Goal: Task Accomplishment & Management: Use online tool/utility

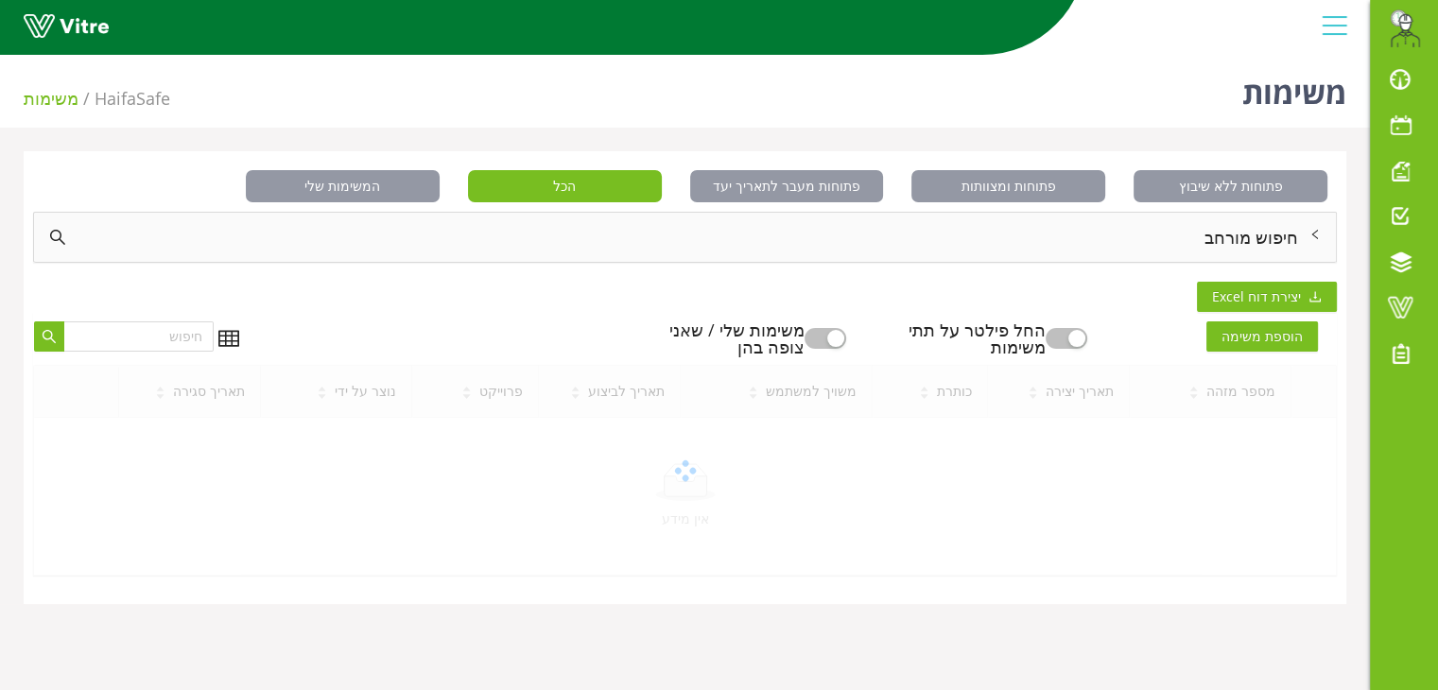
click at [1258, 248] on div "חיפוש מורחב" at bounding box center [684, 237] width 1301 height 49
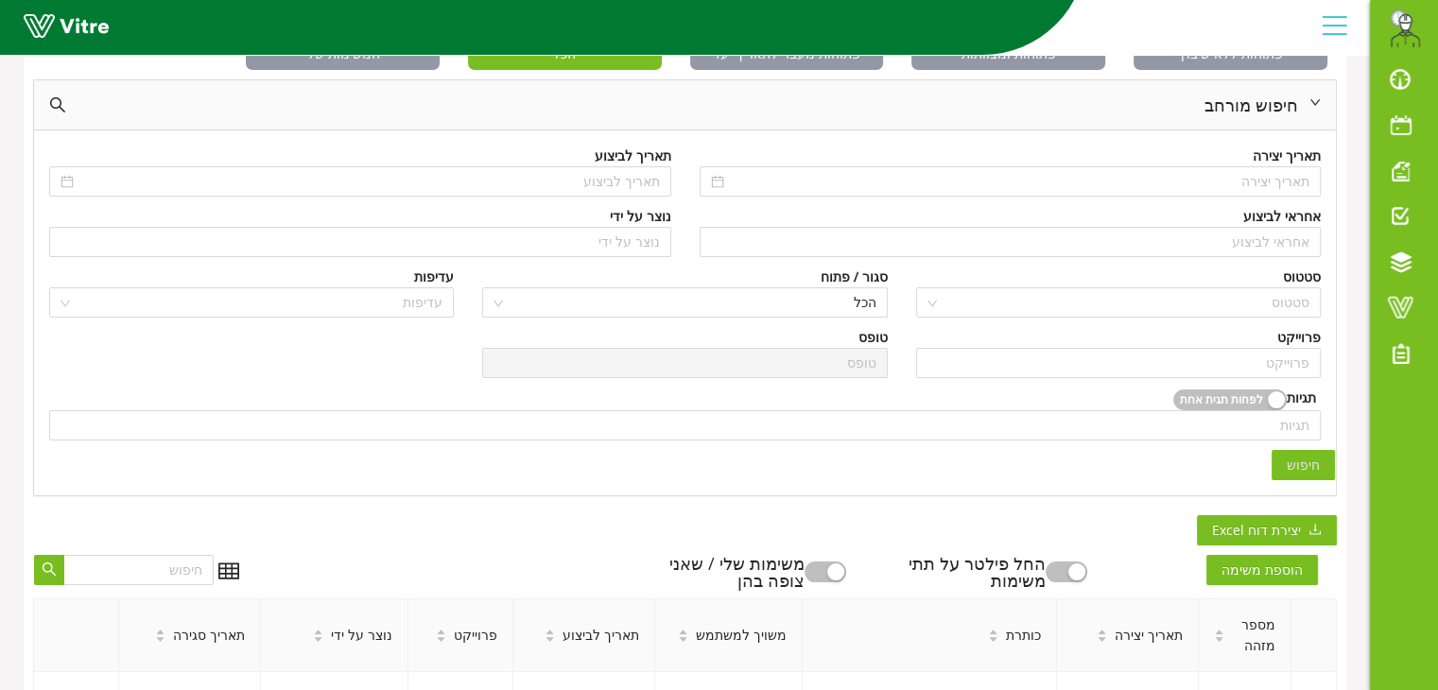
scroll to position [144, 0]
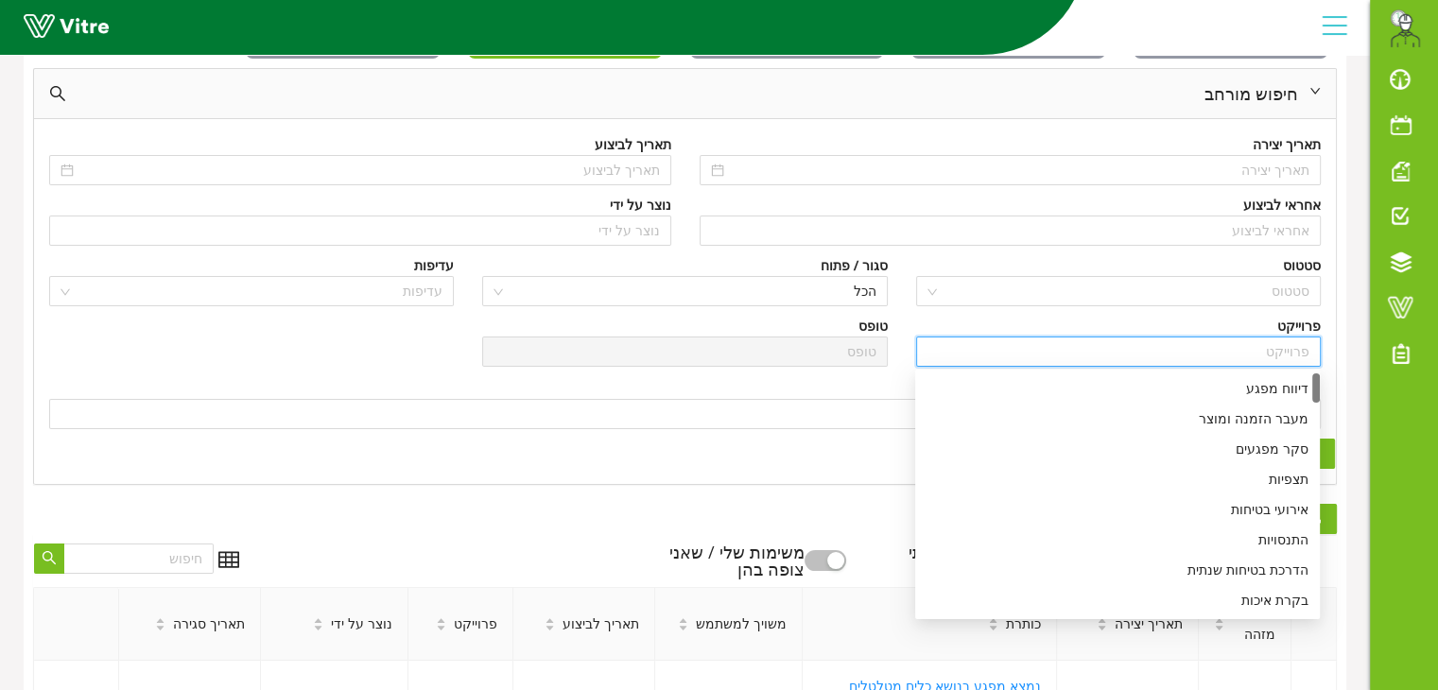
click at [1251, 357] on input "search" at bounding box center [1118, 351] width 382 height 28
click at [1266, 388] on div "דיווח מפגע" at bounding box center [1117, 388] width 382 height 21
type input "דיווח מפגע"
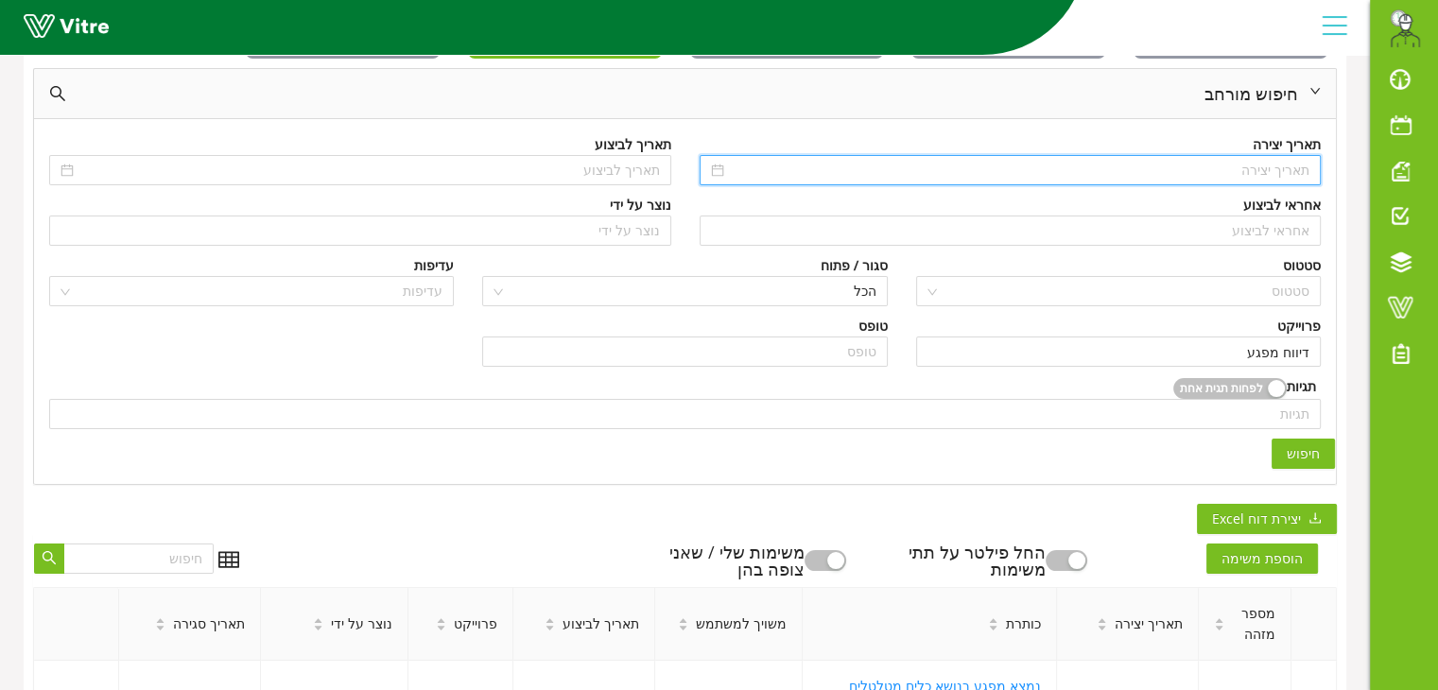
click at [1261, 167] on input at bounding box center [1019, 170] width 582 height 21
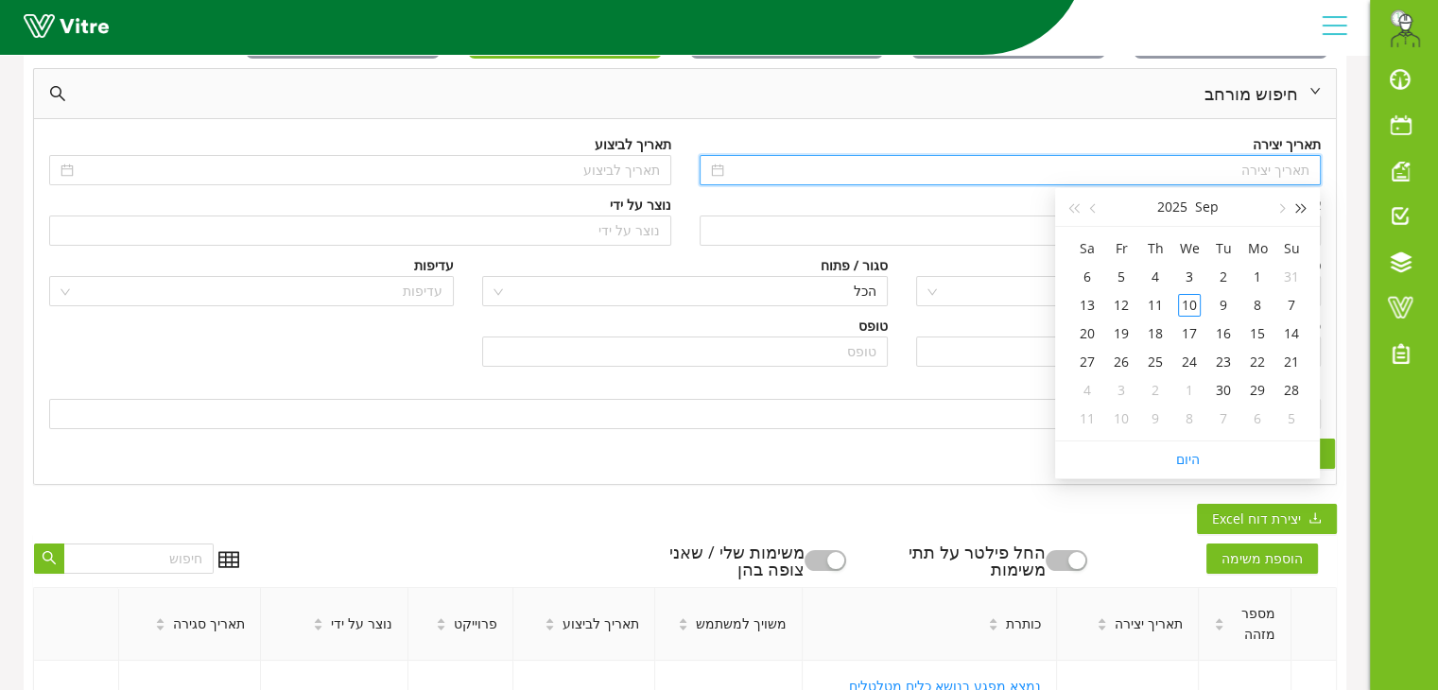
click at [1309, 205] on button "button" at bounding box center [1301, 207] width 21 height 38
click at [1090, 208] on span "button" at bounding box center [1094, 208] width 9 height 9
type input "[DATE]"
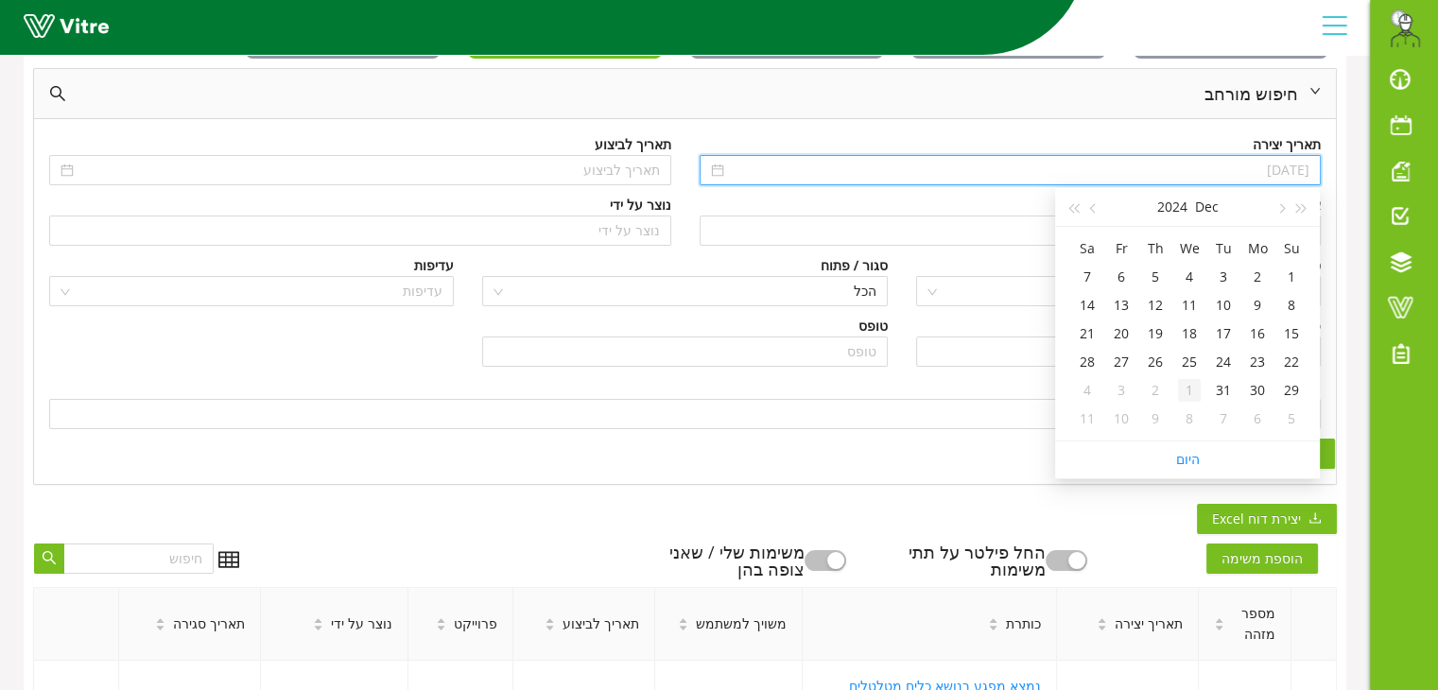
click at [1190, 388] on div "1" at bounding box center [1189, 390] width 23 height 23
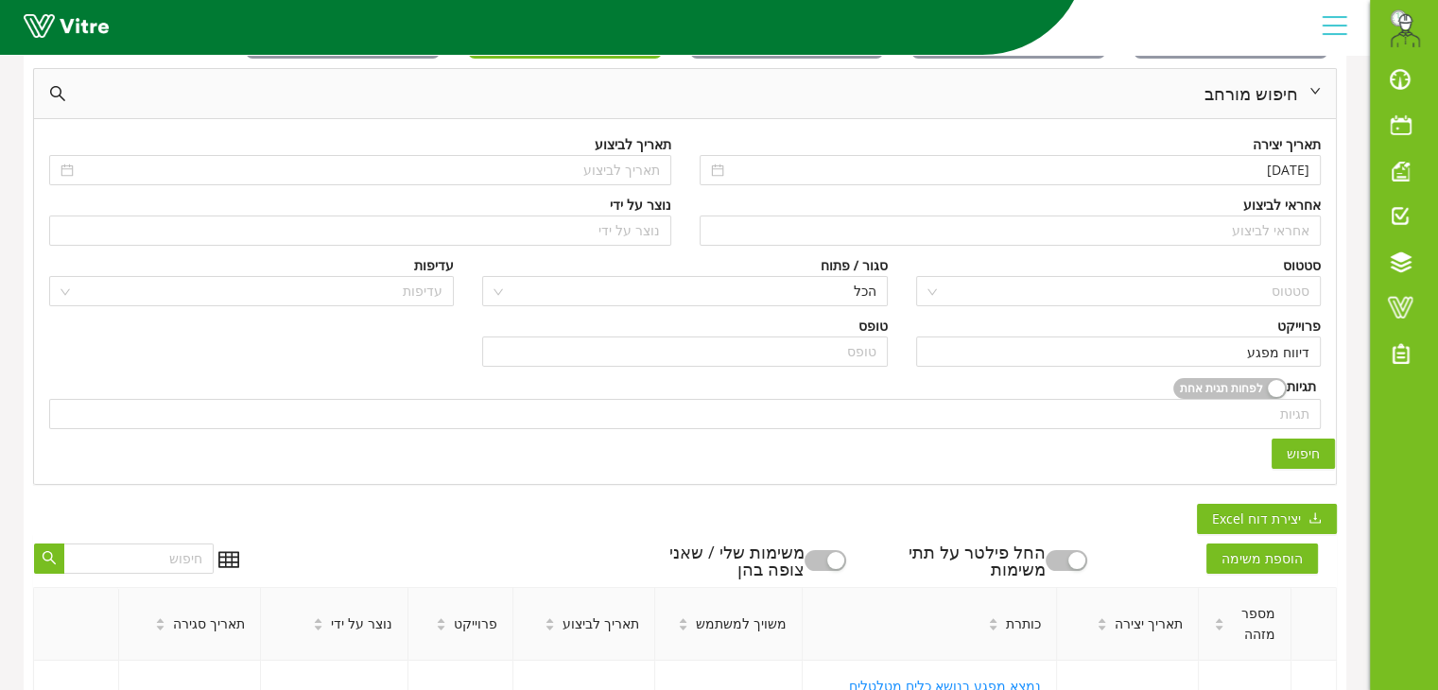
click at [1306, 444] on span "חיפוש" at bounding box center [1302, 453] width 33 height 21
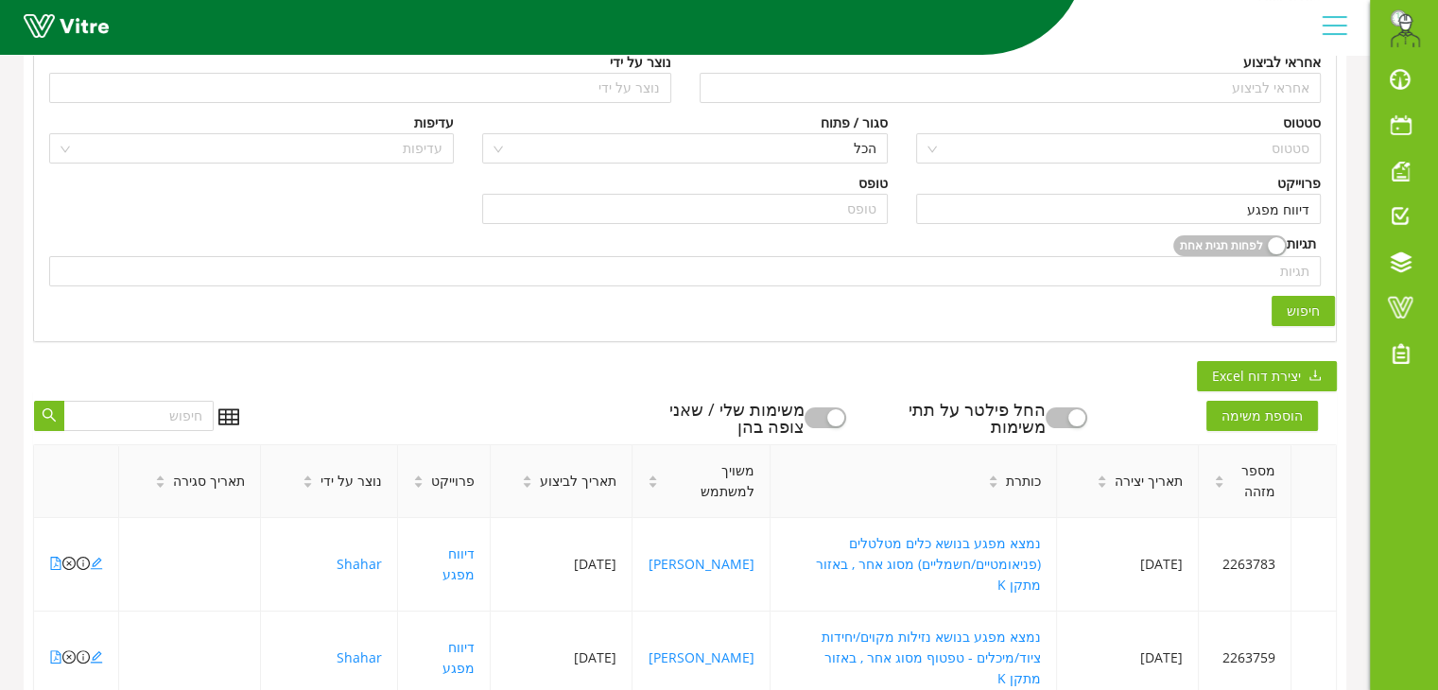
scroll to position [287, 0]
click at [178, 405] on input "text" at bounding box center [138, 415] width 150 height 30
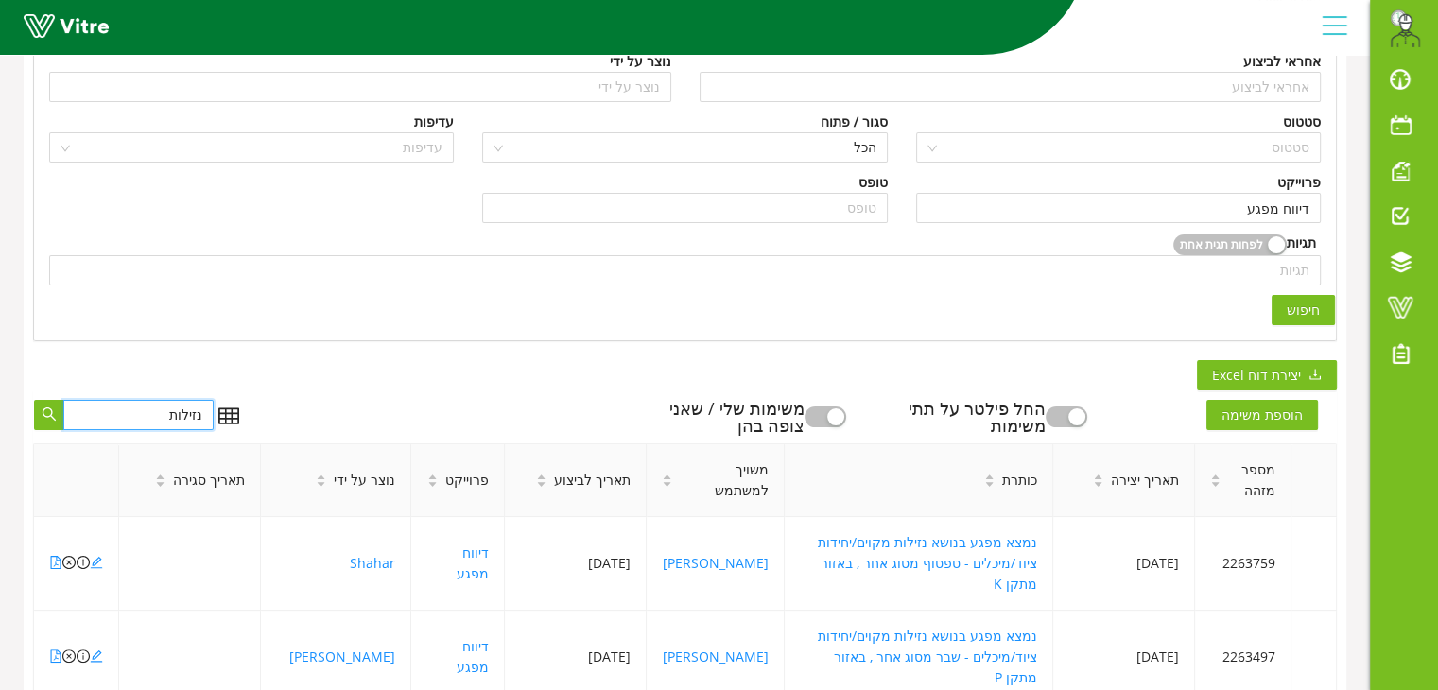
type input "נזילות"
click at [1312, 311] on span "חיפוש" at bounding box center [1302, 310] width 33 height 21
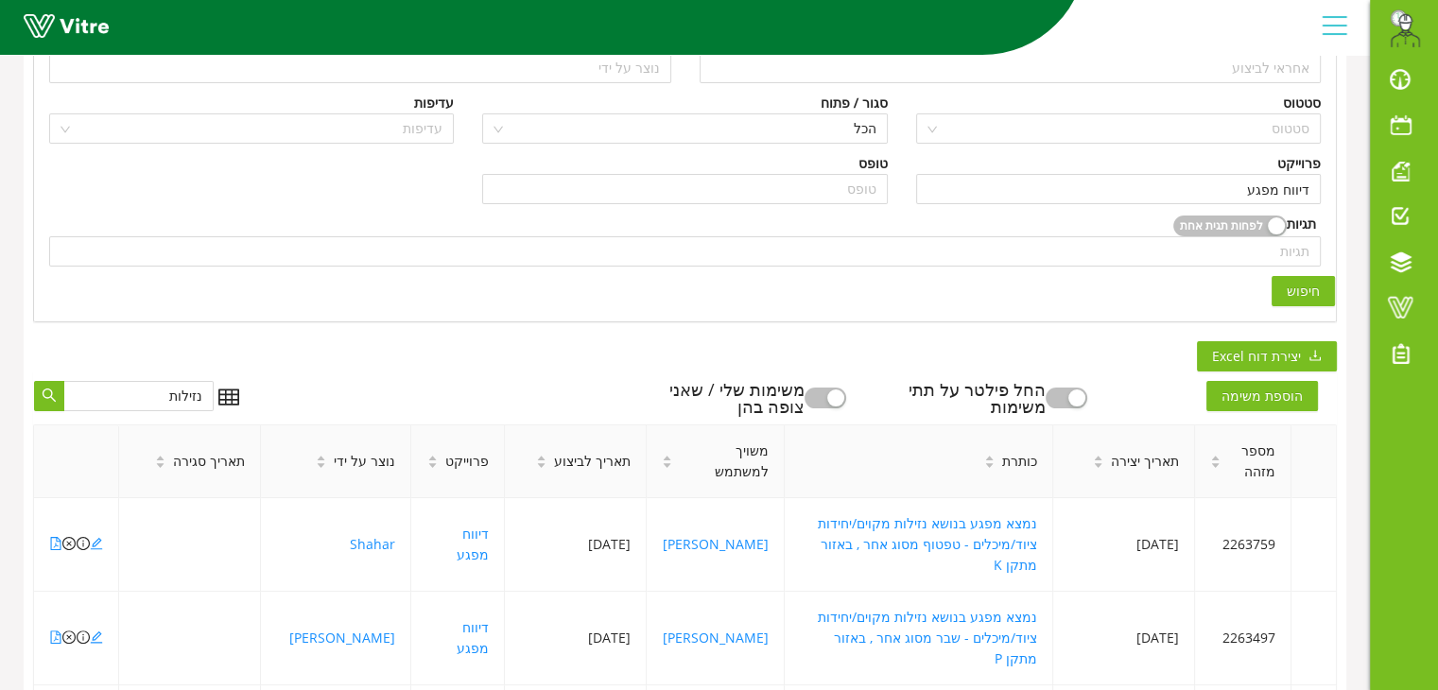
scroll to position [305, 0]
click at [1275, 360] on span "יצירת דוח Excel" at bounding box center [1256, 357] width 89 height 21
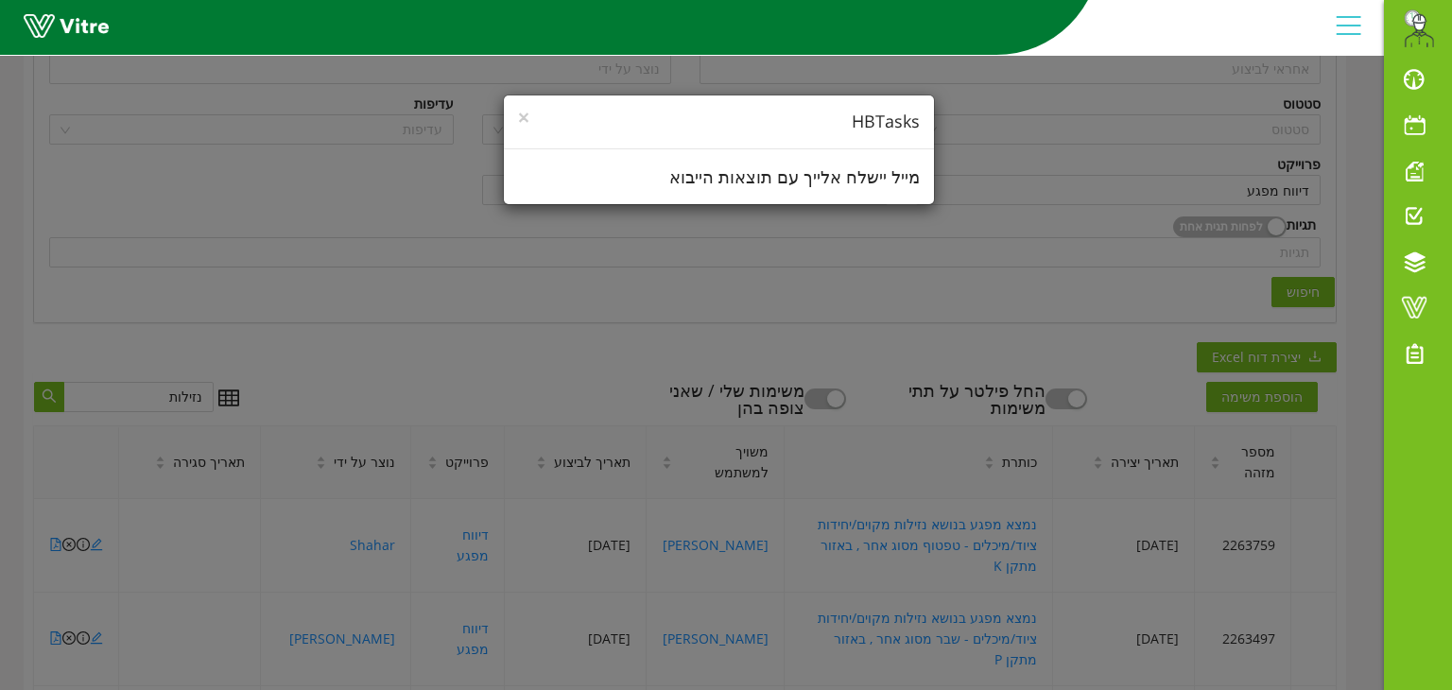
click at [911, 327] on div "× HBTasks מייל יישלח אלייך עם תוצאות הייבוא" at bounding box center [726, 345] width 1452 height 690
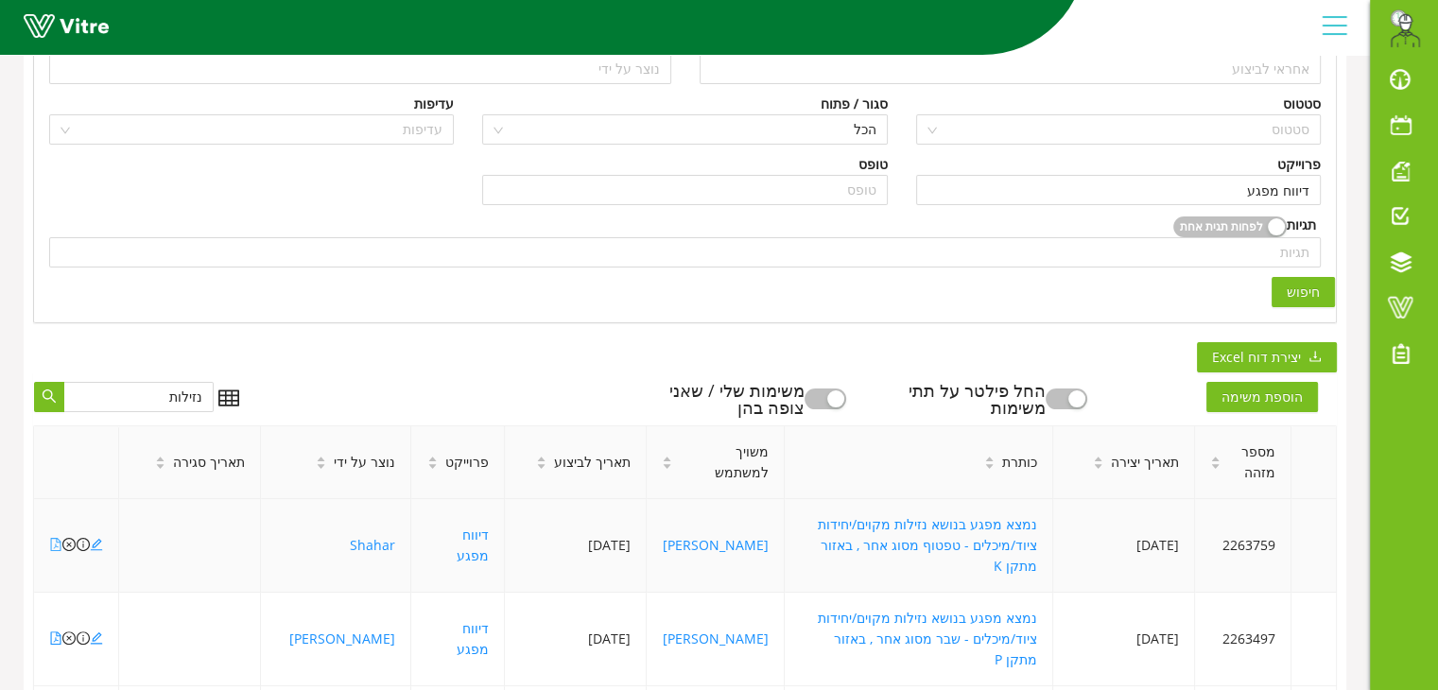
click at [53, 538] on icon "file-pdf" at bounding box center [55, 544] width 13 height 13
